Goal: Use online tool/utility: Utilize a website feature to perform a specific function

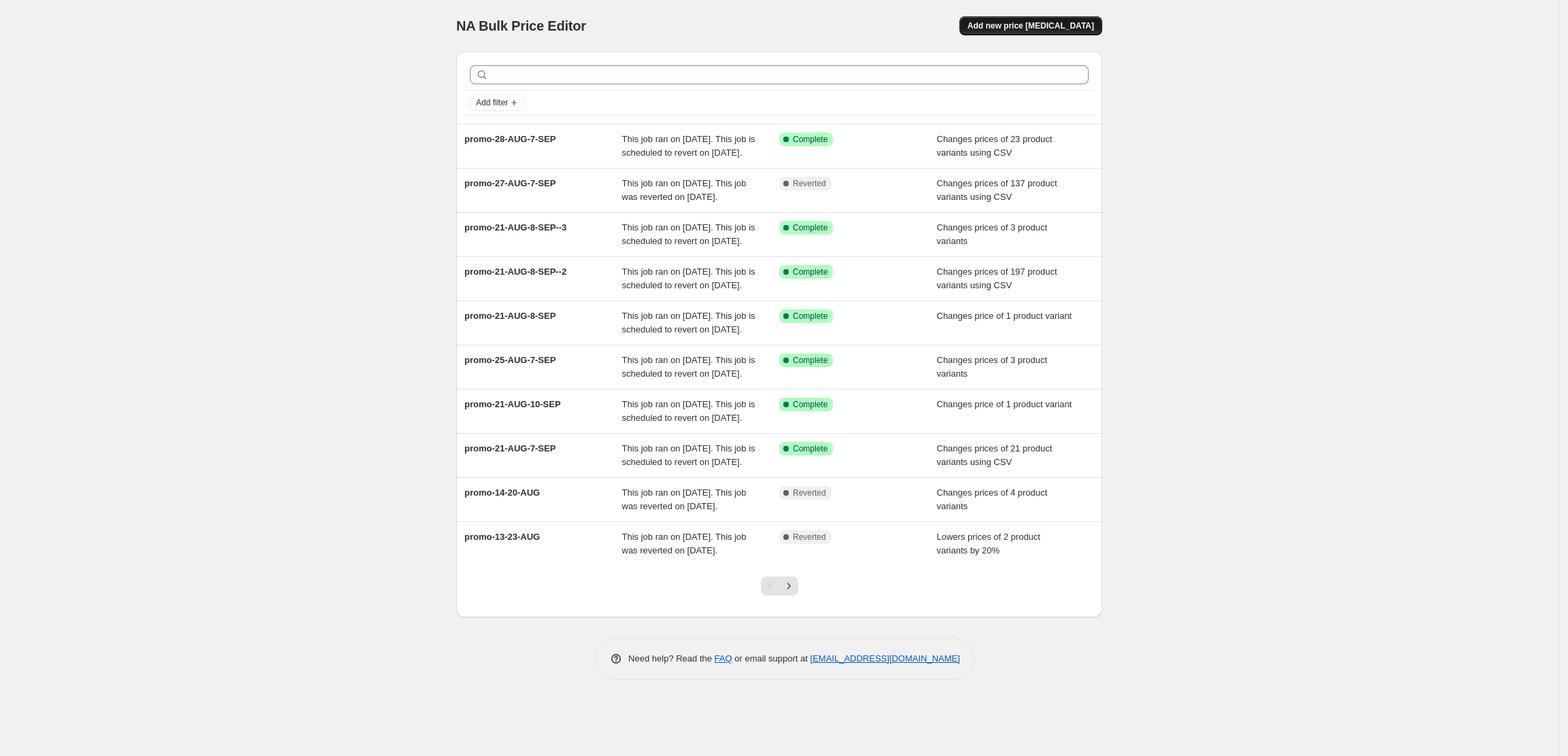
click at [1078, 24] on span "Add new price [MEDICAL_DATA]" at bounding box center [1030, 25] width 126 height 11
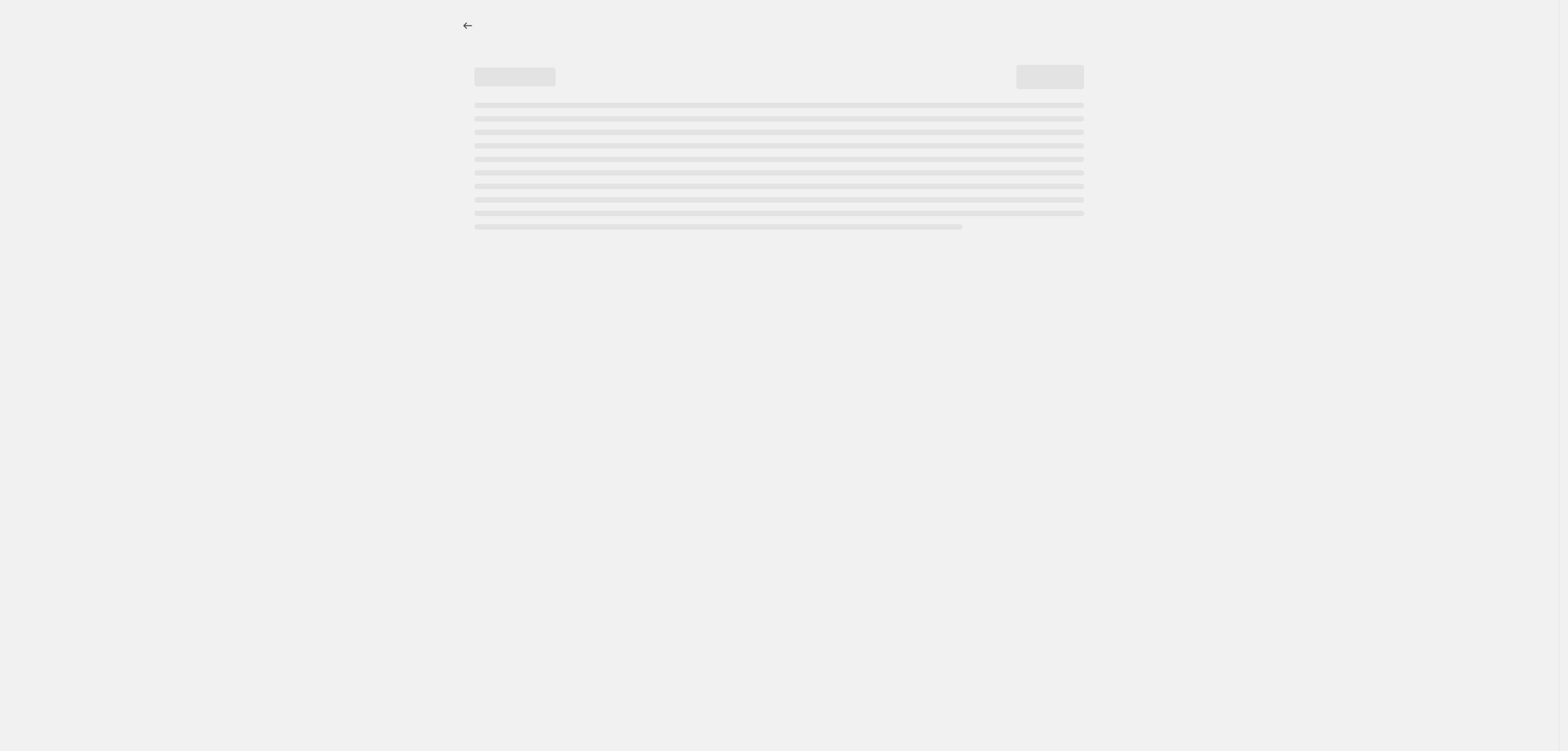
select select "percentage"
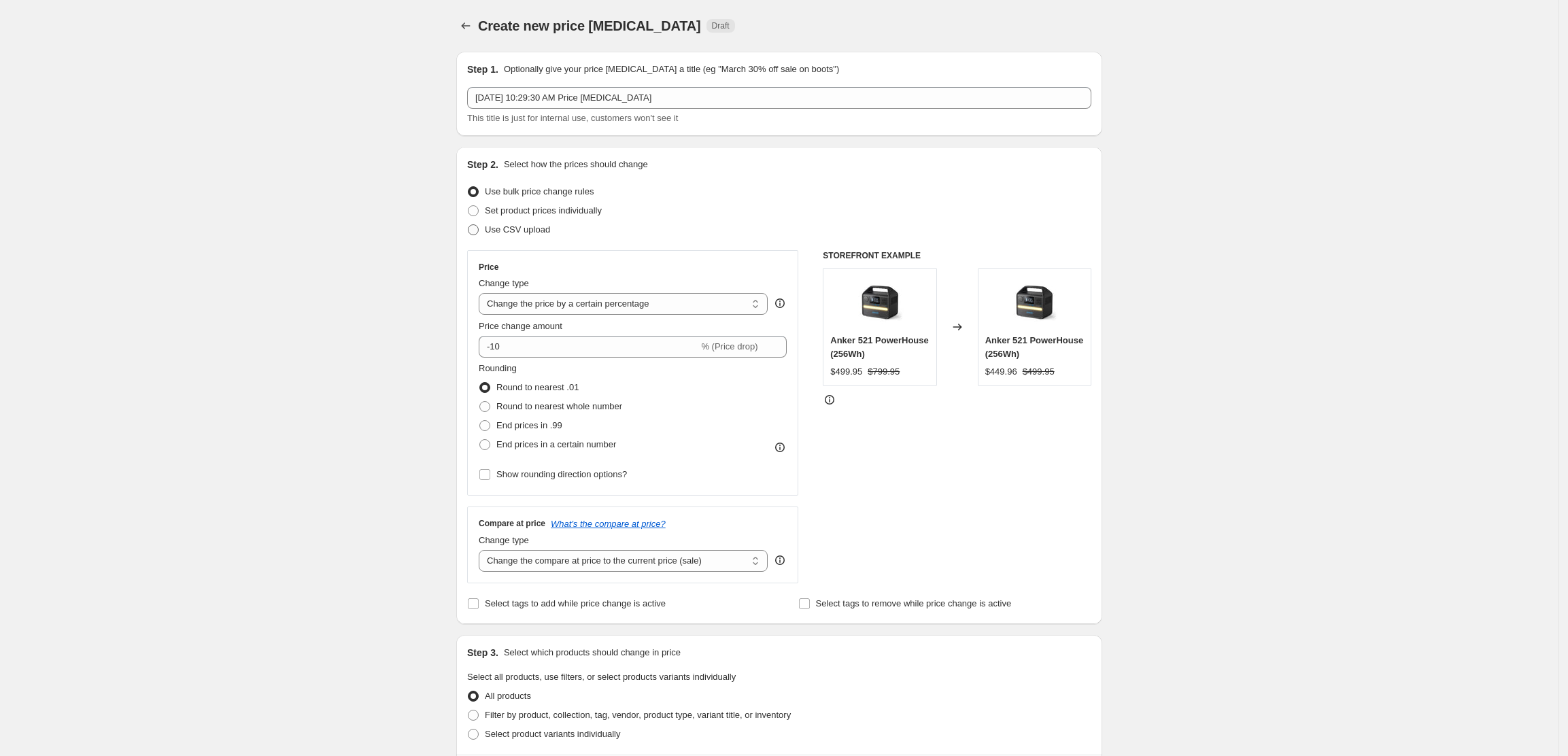
click at [477, 231] on span at bounding box center [473, 230] width 11 height 11
click at [469, 225] on input "Use CSV upload" at bounding box center [468, 225] width 1 height 1
radio input "true"
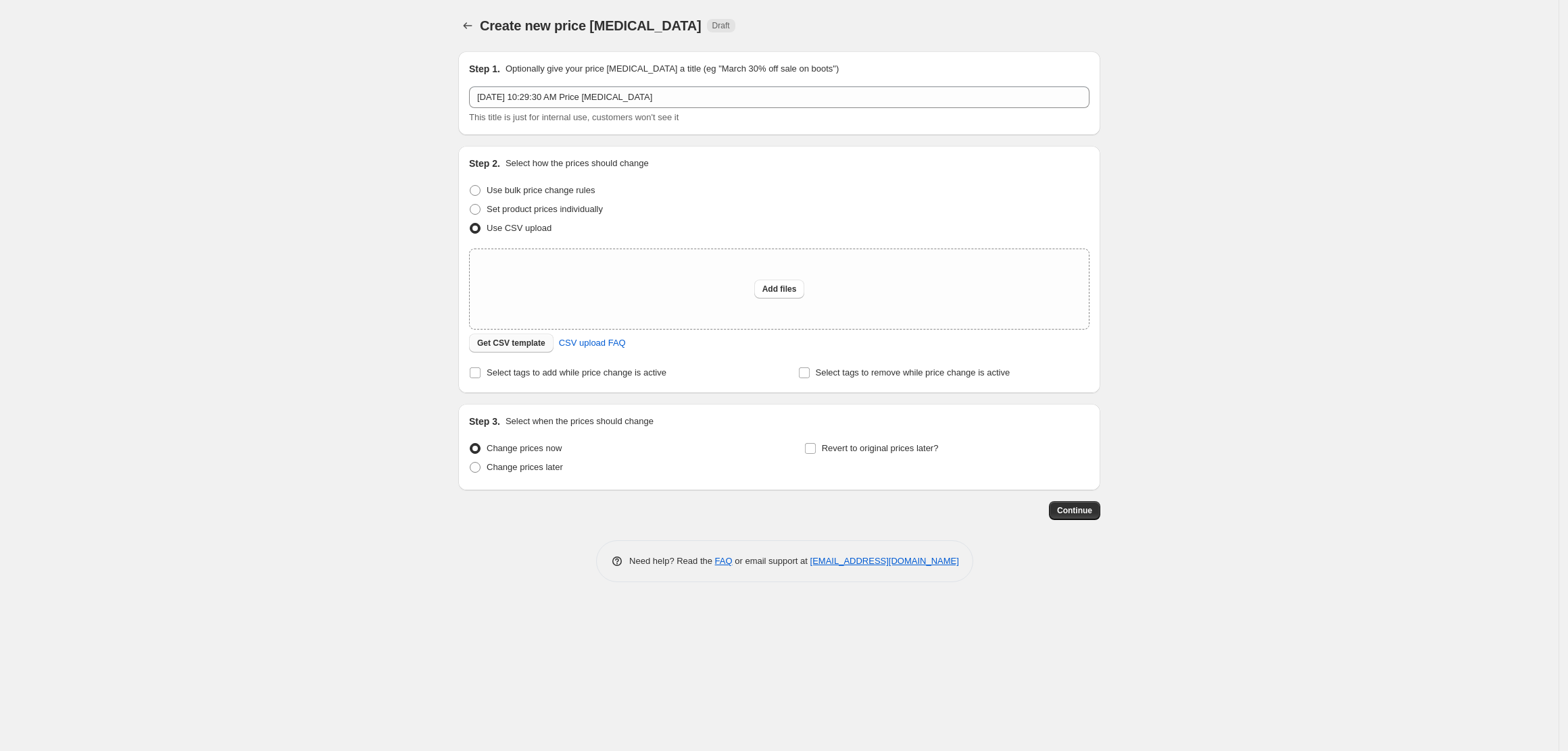
click at [517, 345] on span "Get CSV template" at bounding box center [511, 343] width 68 height 11
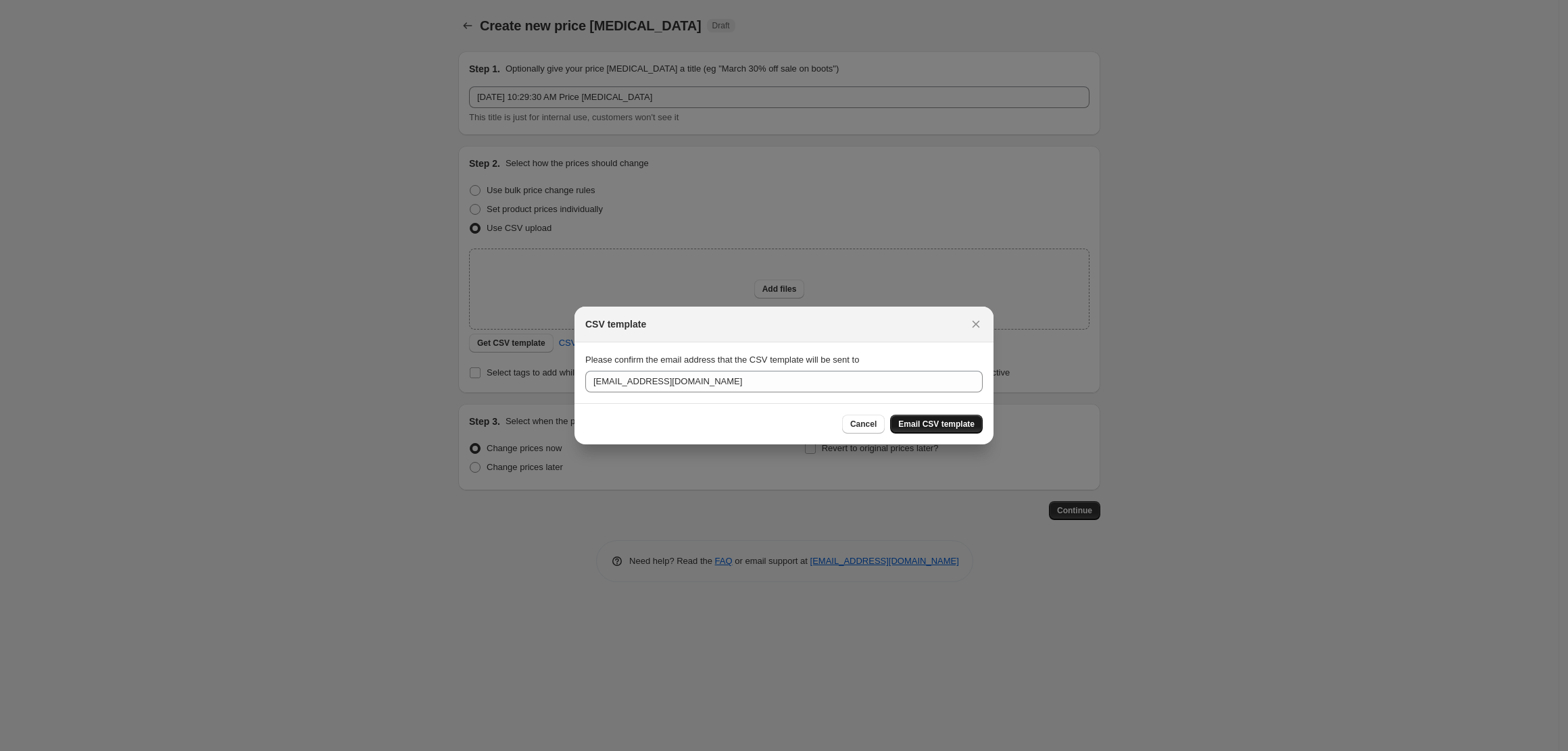
click at [925, 422] on span "Email CSV template" at bounding box center [936, 423] width 77 height 11
